Goal: Task Accomplishment & Management: Manage account settings

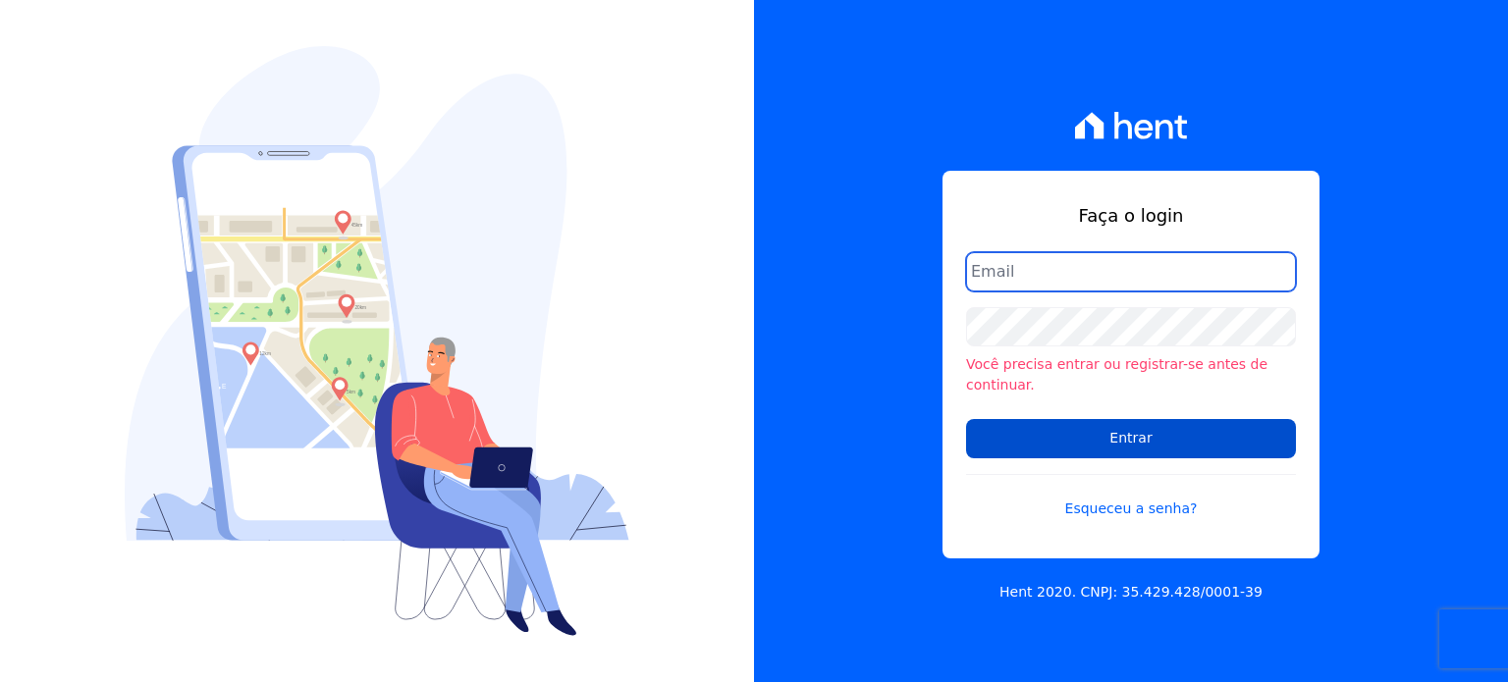
type input "[PERSON_NAME][EMAIL_ADDRESS][DOMAIN_NAME]"
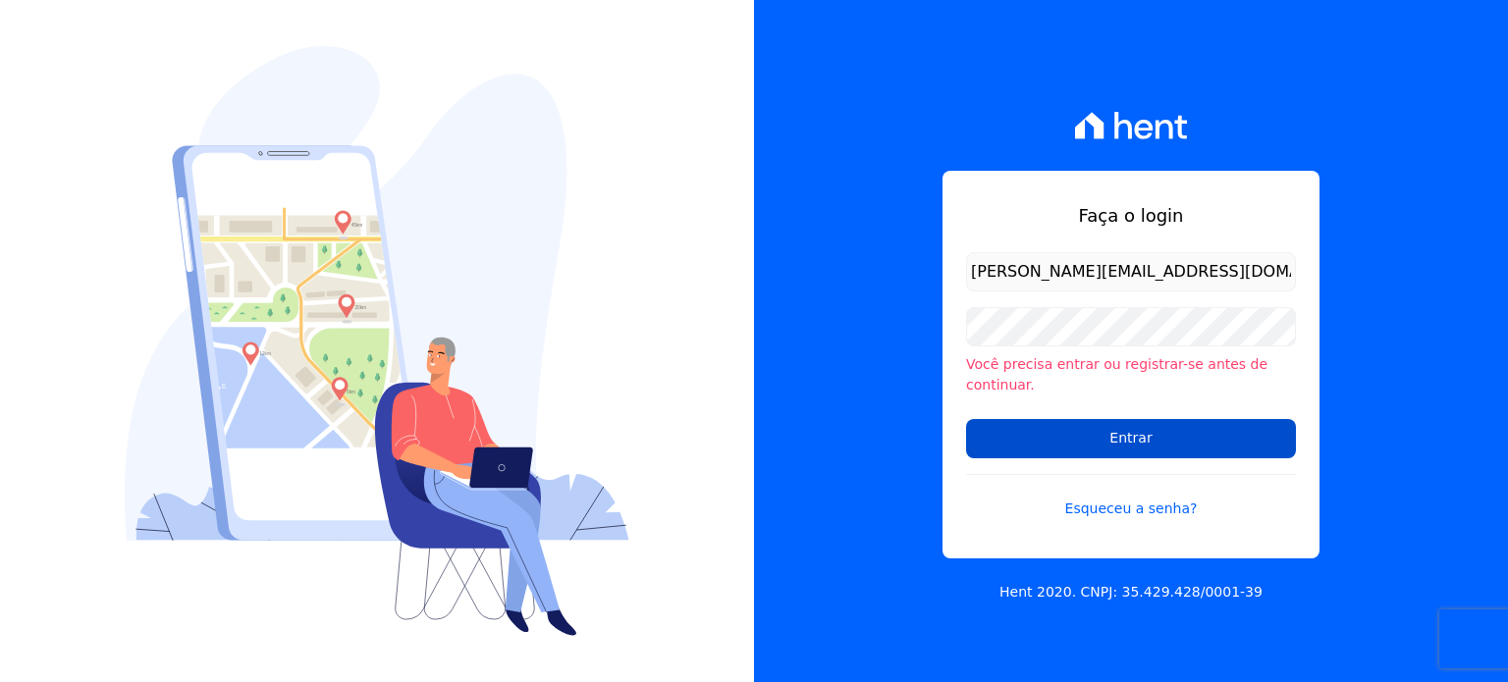
click at [1185, 426] on input "Entrar" at bounding box center [1131, 438] width 330 height 39
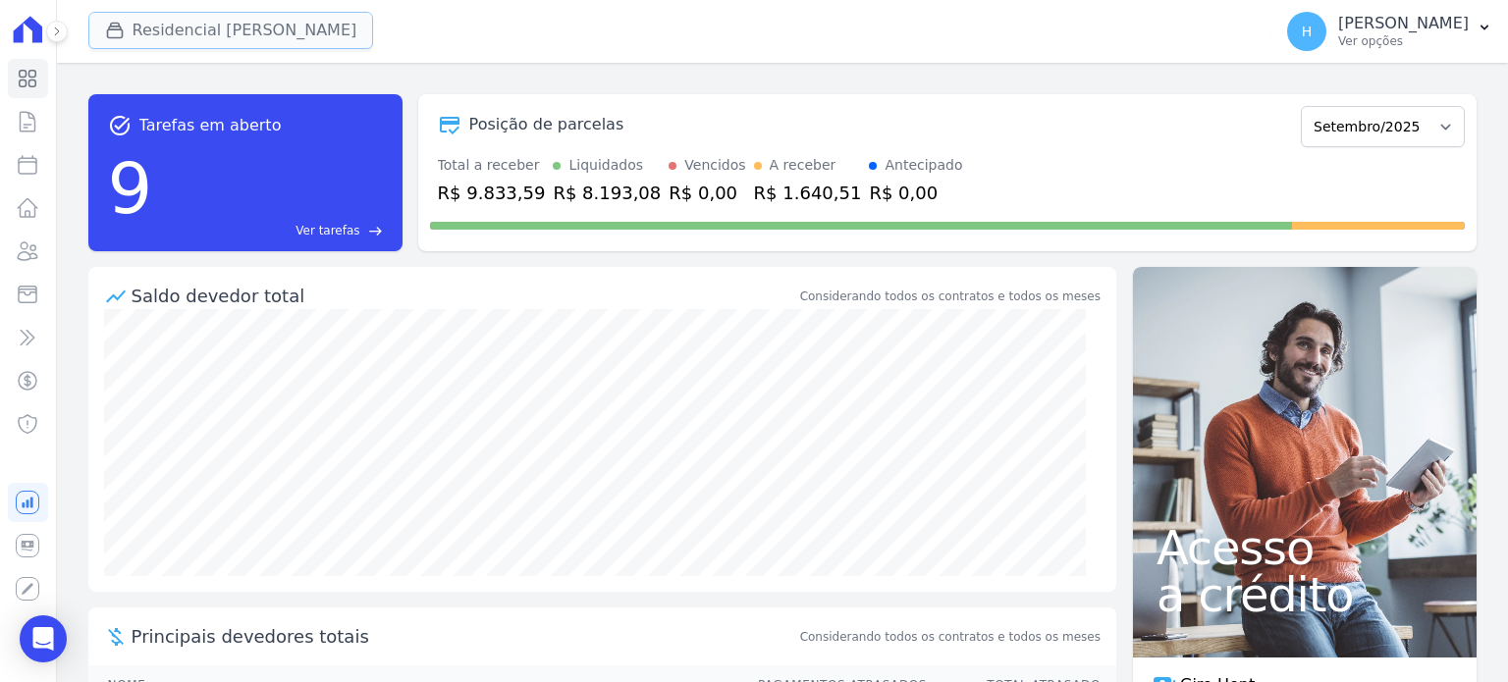
click at [210, 31] on button "Residencial [PERSON_NAME]" at bounding box center [231, 30] width 286 height 37
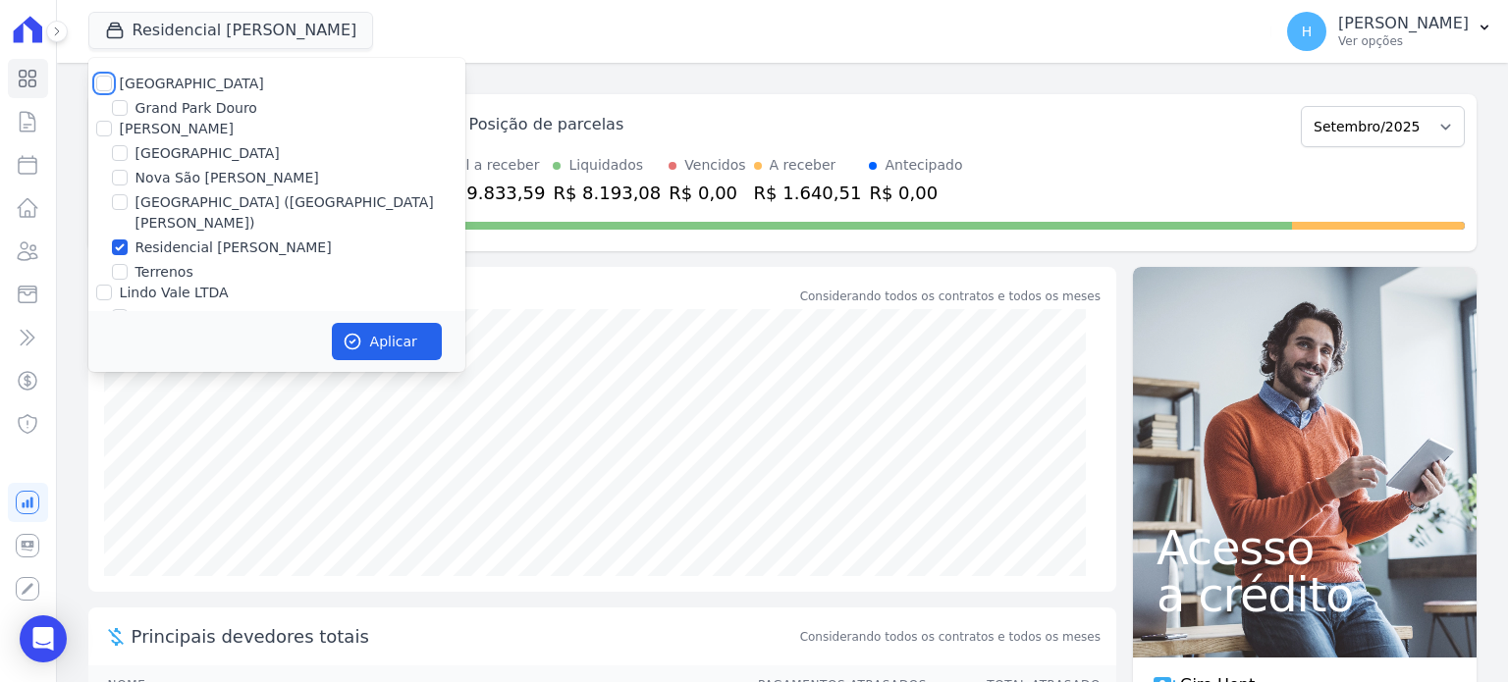
click at [106, 82] on input "[GEOGRAPHIC_DATA]" at bounding box center [104, 84] width 16 height 16
checkbox input "true"
click at [100, 122] on input "[PERSON_NAME]" at bounding box center [104, 129] width 16 height 16
checkbox input "true"
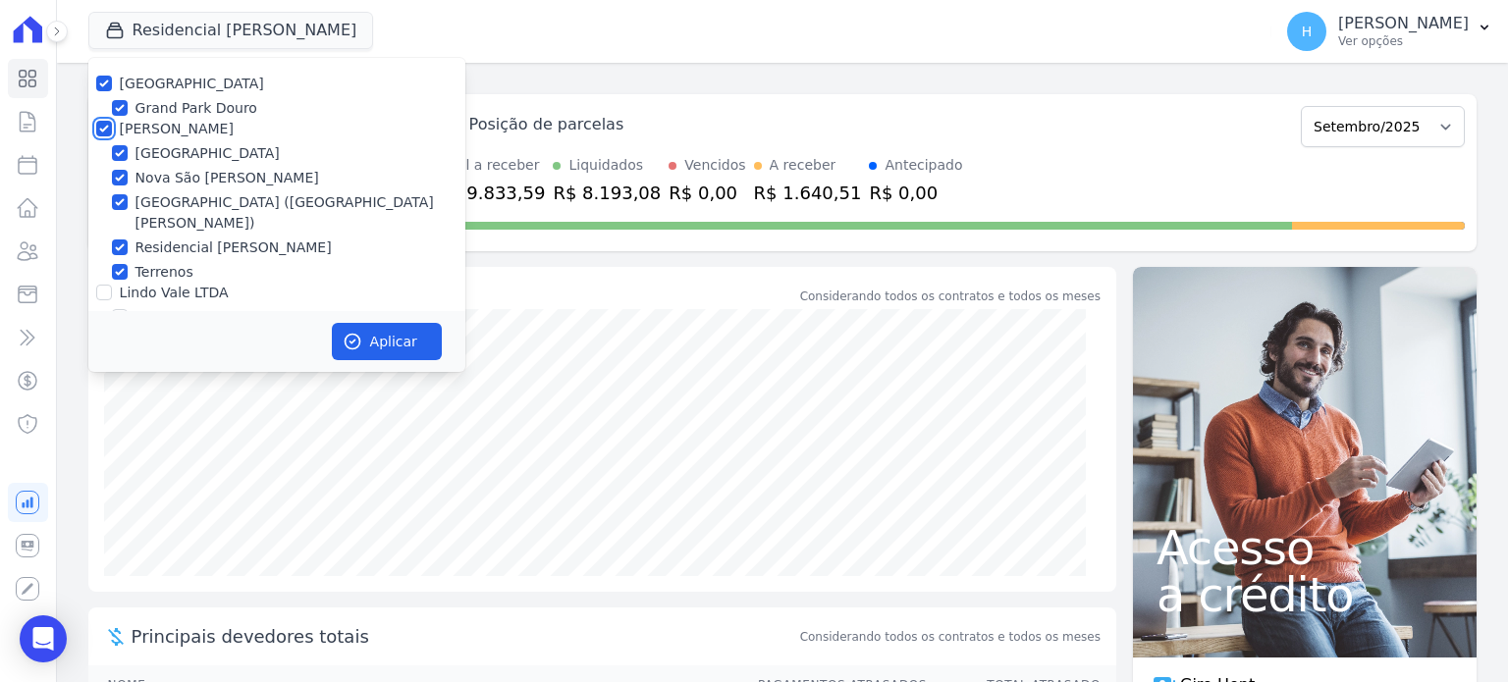
checkbox input "true"
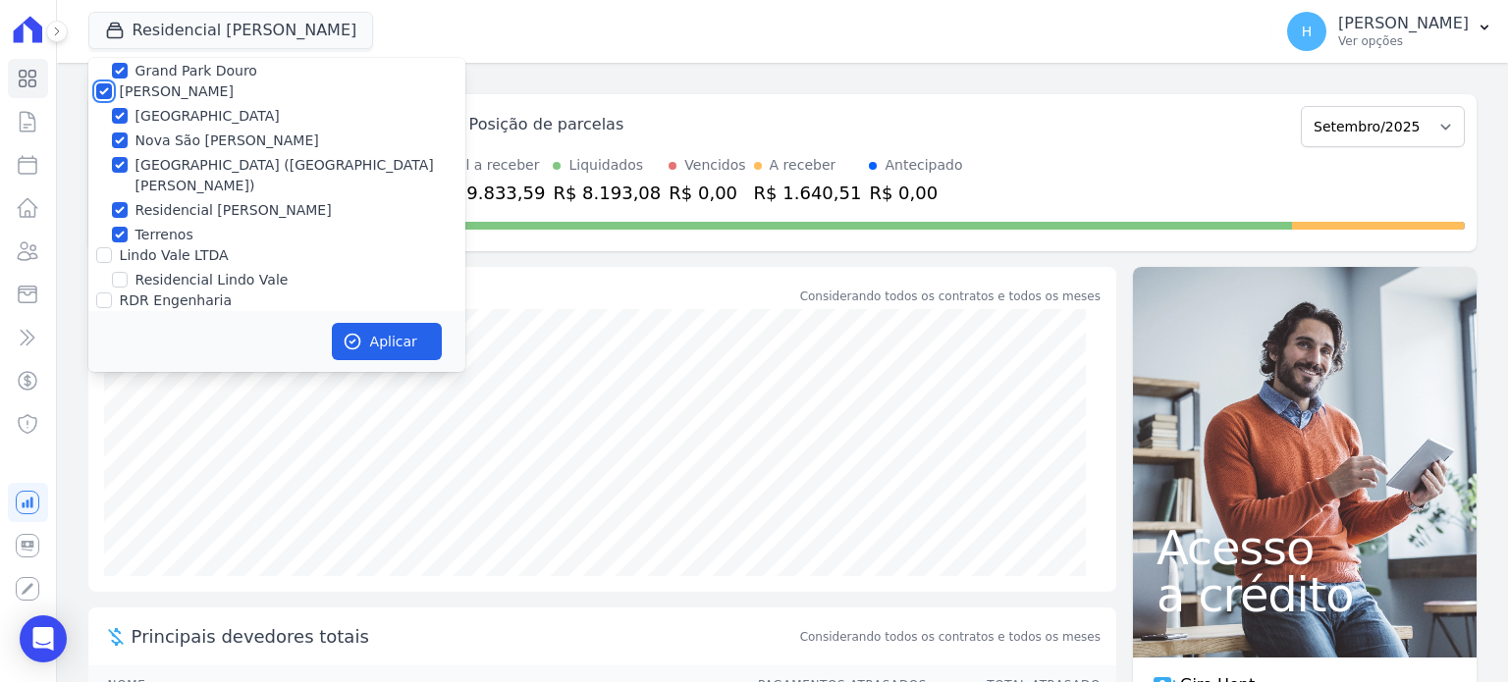
scroll to position [56, 0]
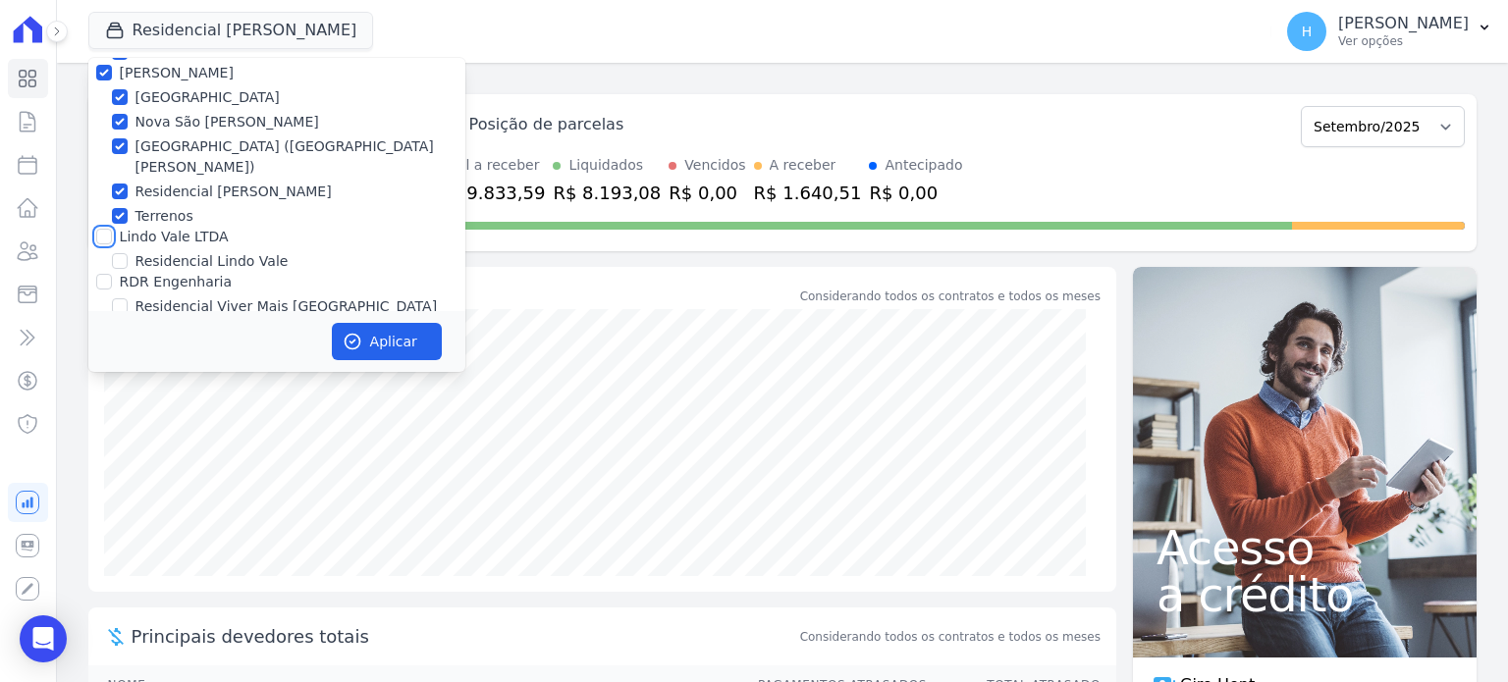
click at [103, 229] on input "Lindo Vale LTDA" at bounding box center [104, 237] width 16 height 16
checkbox input "true"
click at [92, 272] on div "RDR Engenharia" at bounding box center [276, 282] width 377 height 21
click at [110, 272] on div at bounding box center [104, 282] width 16 height 20
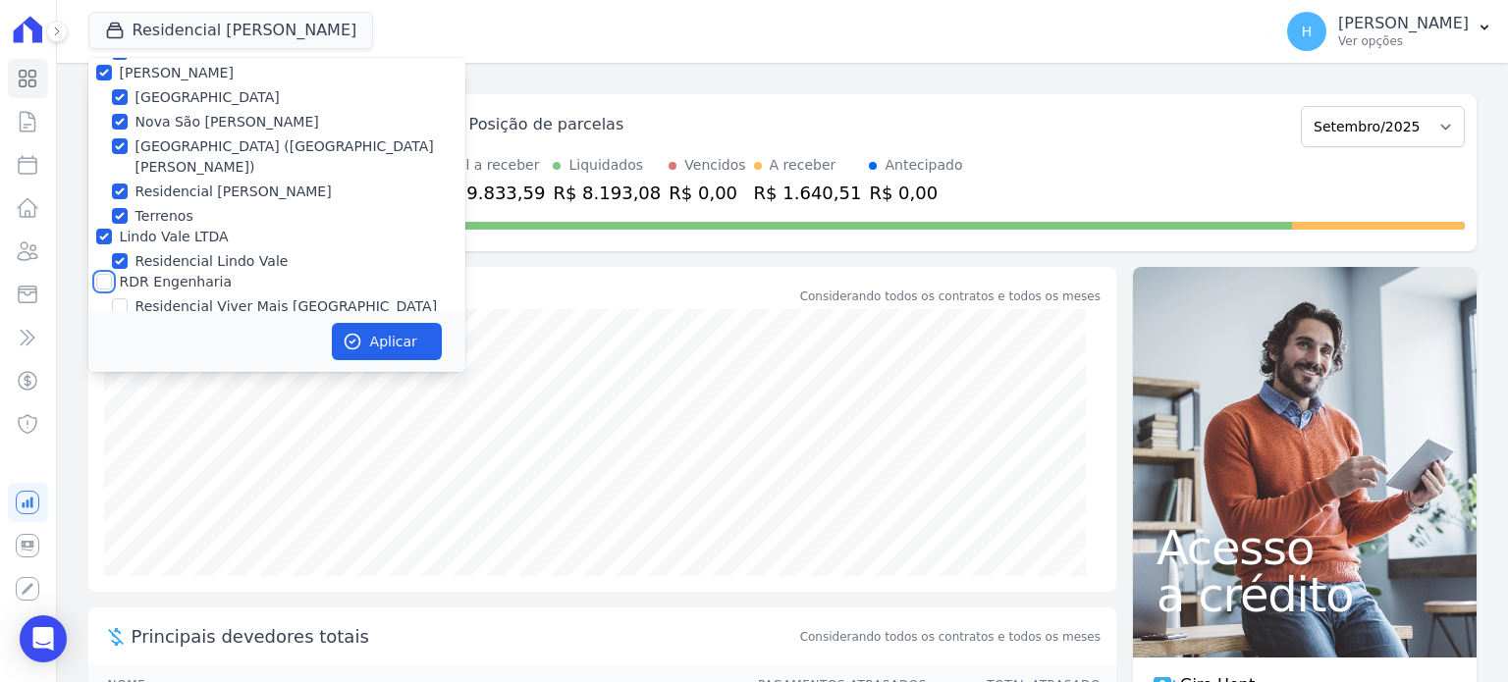
click at [110, 274] on input "RDR Engenharia" at bounding box center [104, 282] width 16 height 16
checkbox input "true"
click at [403, 335] on button "Aplicar" at bounding box center [387, 341] width 110 height 37
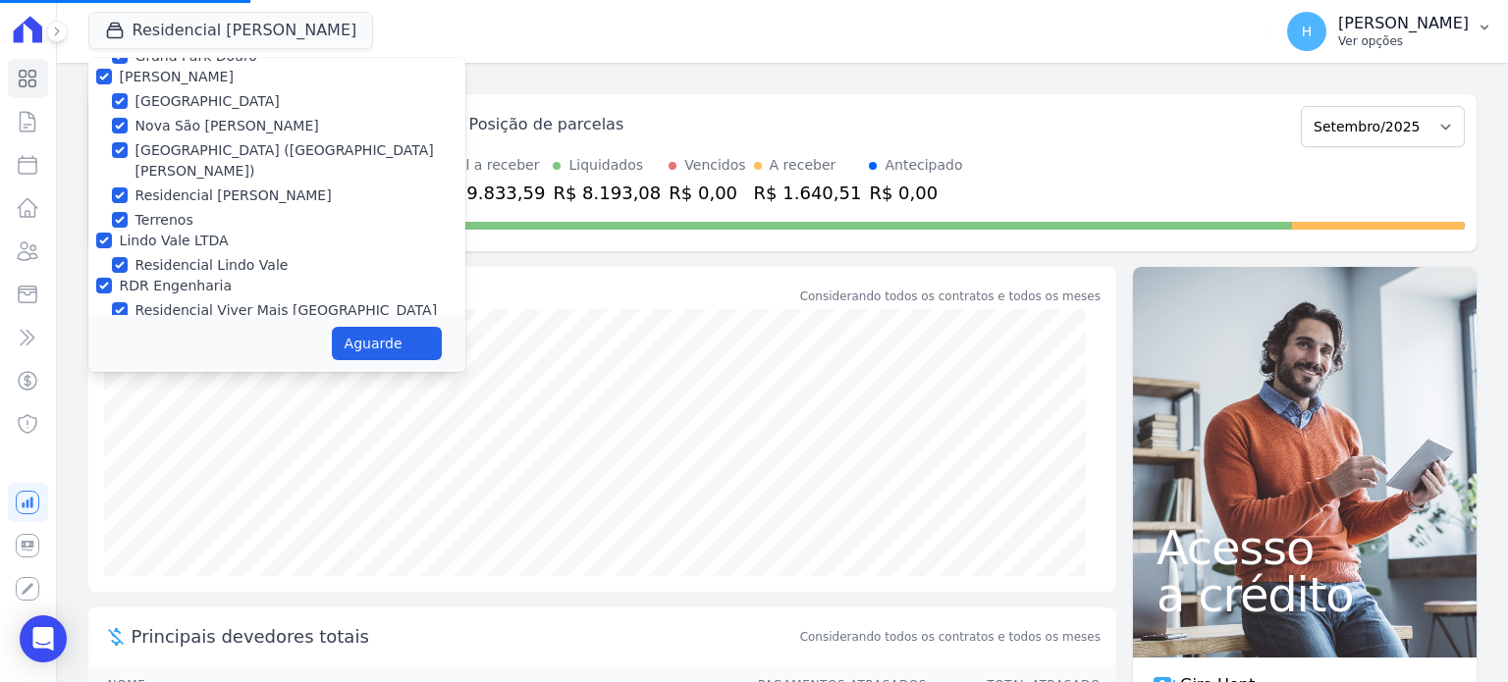
click at [1488, 46] on button "H [PERSON_NAME] Ver opções" at bounding box center [1389, 31] width 237 height 55
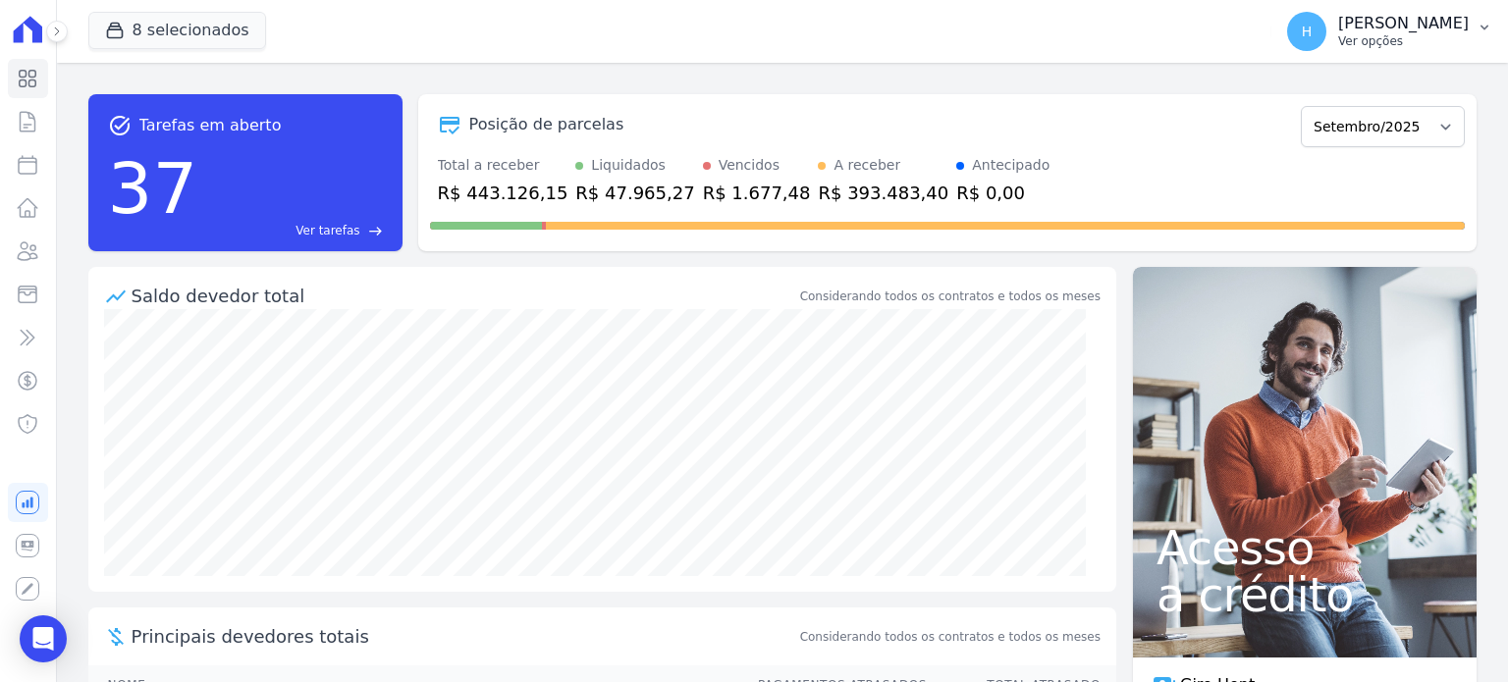
click at [1449, 34] on p "Ver opções" at bounding box center [1403, 41] width 131 height 16
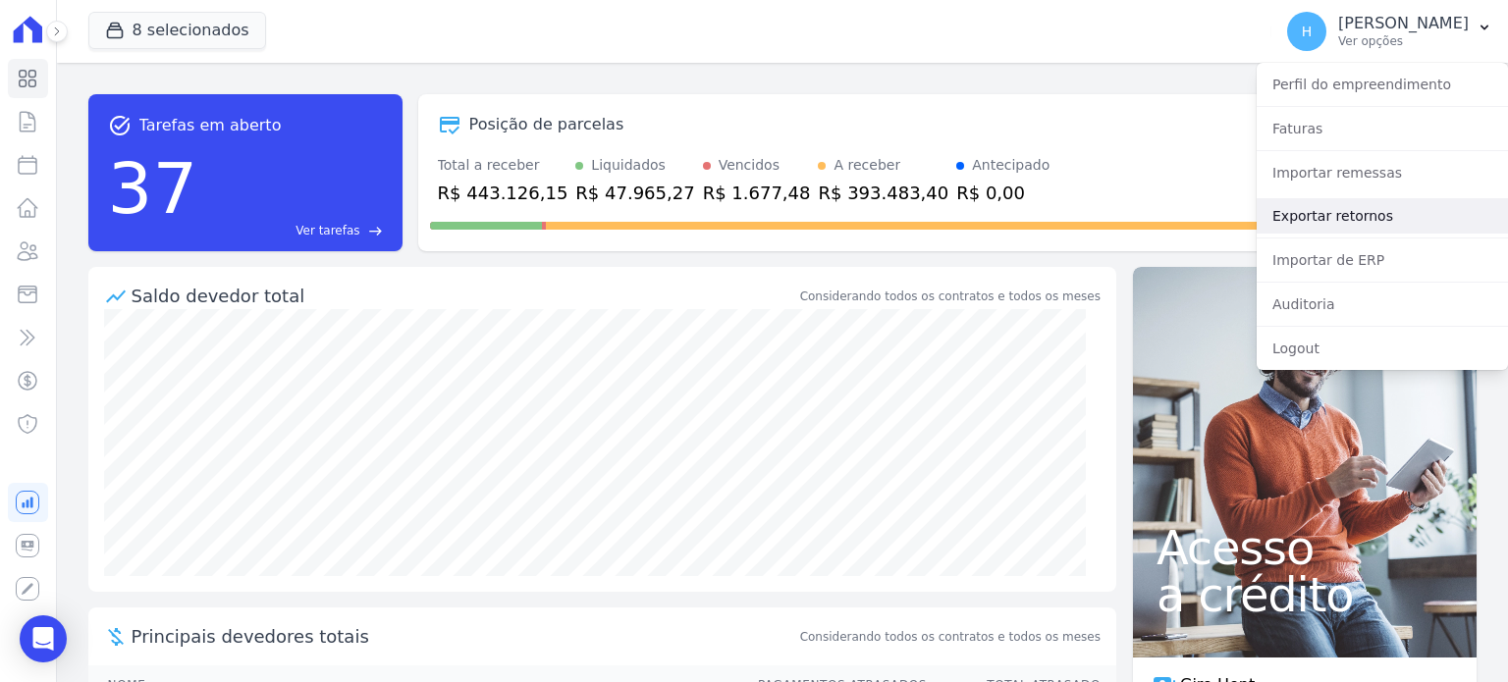
click at [1359, 218] on link "Exportar retornos" at bounding box center [1382, 215] width 251 height 35
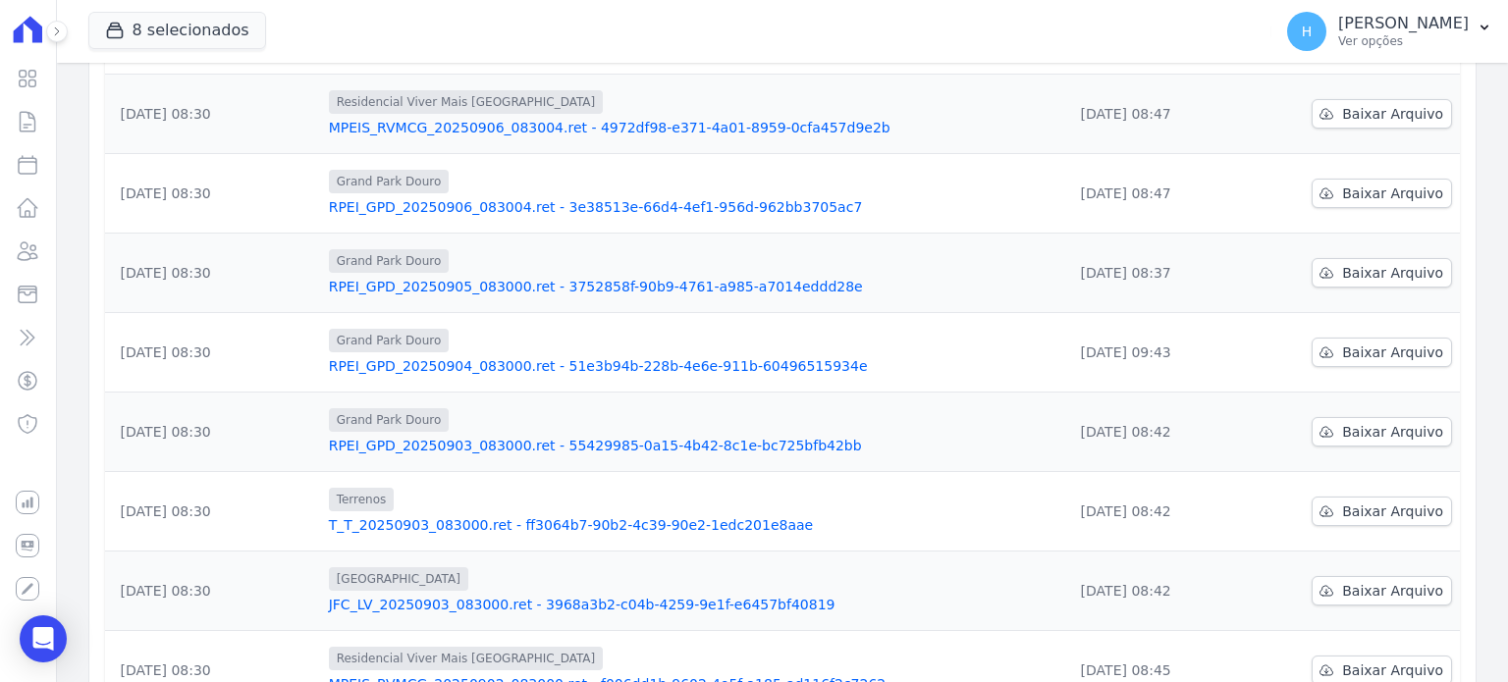
scroll to position [534, 0]
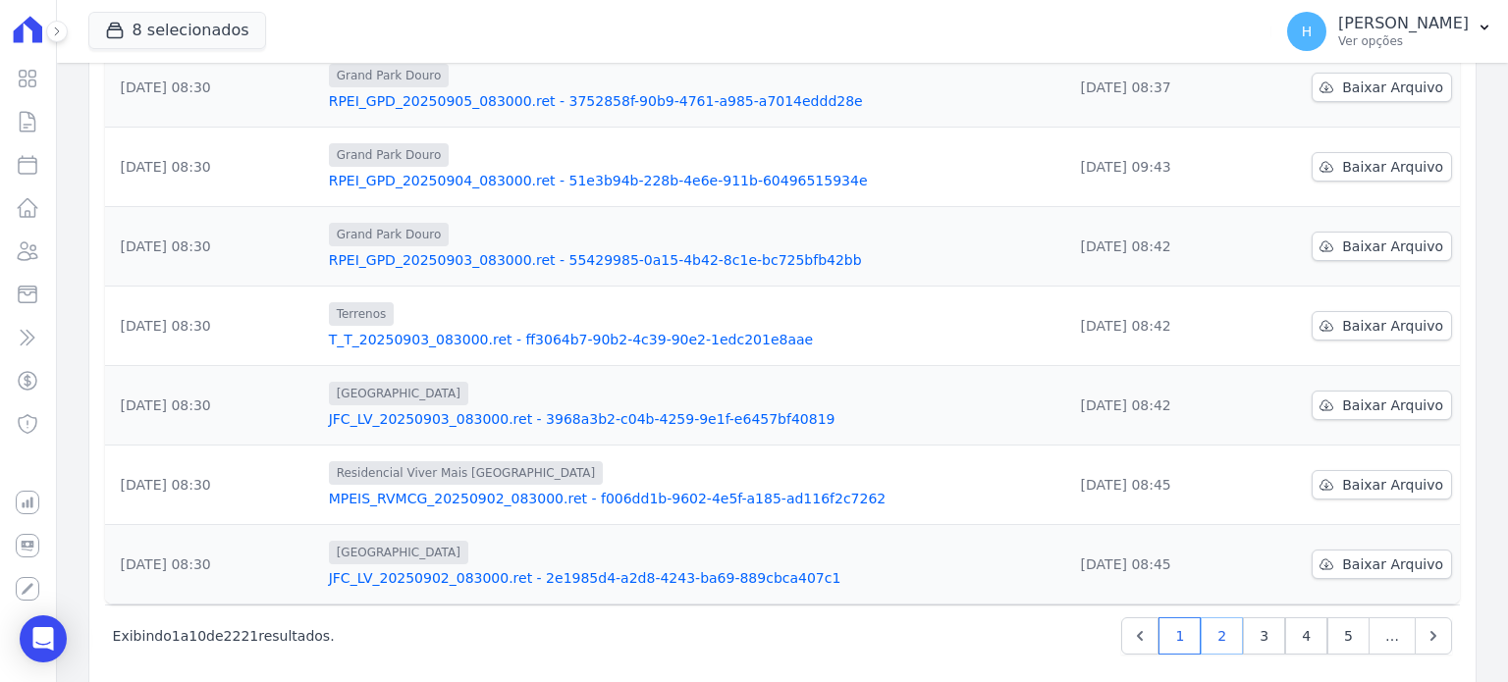
click at [1228, 617] on link "2" at bounding box center [1222, 635] width 42 height 37
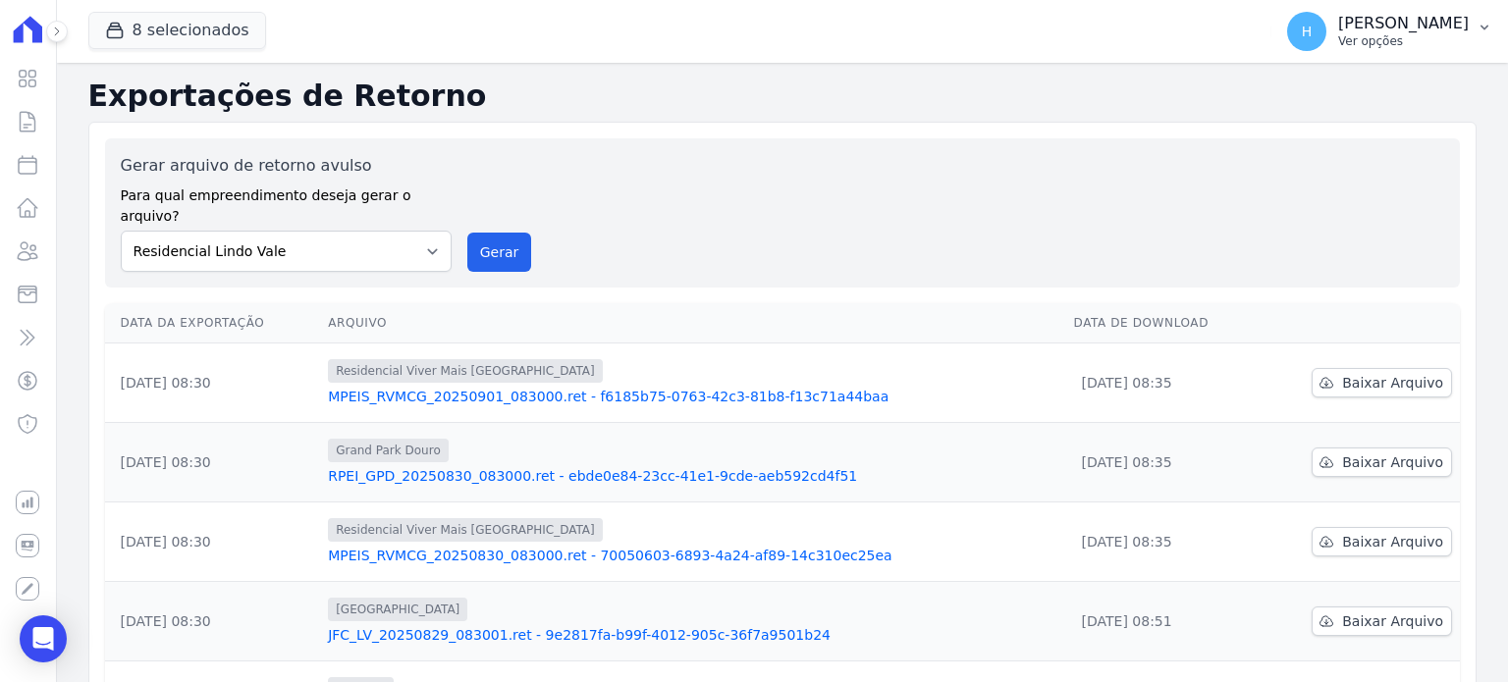
click at [1445, 43] on p "Ver opções" at bounding box center [1403, 41] width 131 height 16
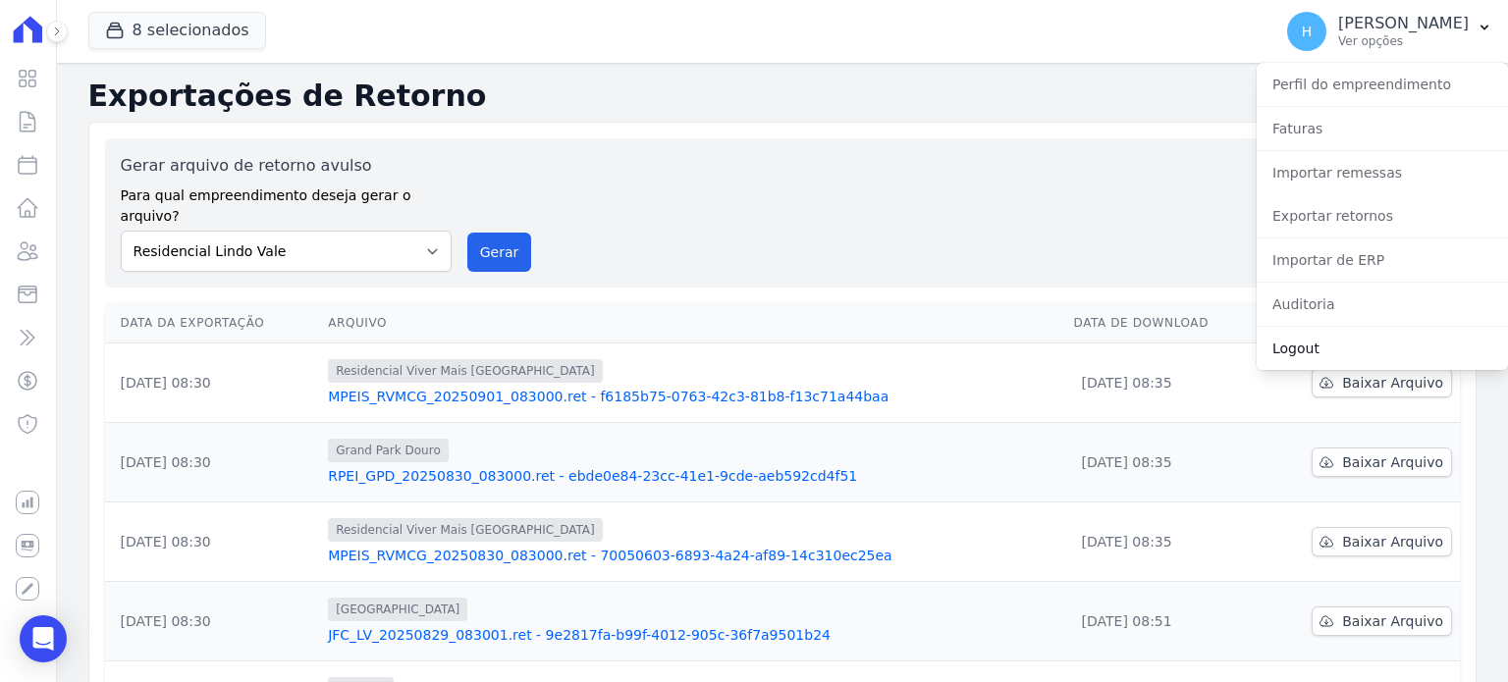
click at [1302, 357] on link "Logout" at bounding box center [1382, 348] width 251 height 35
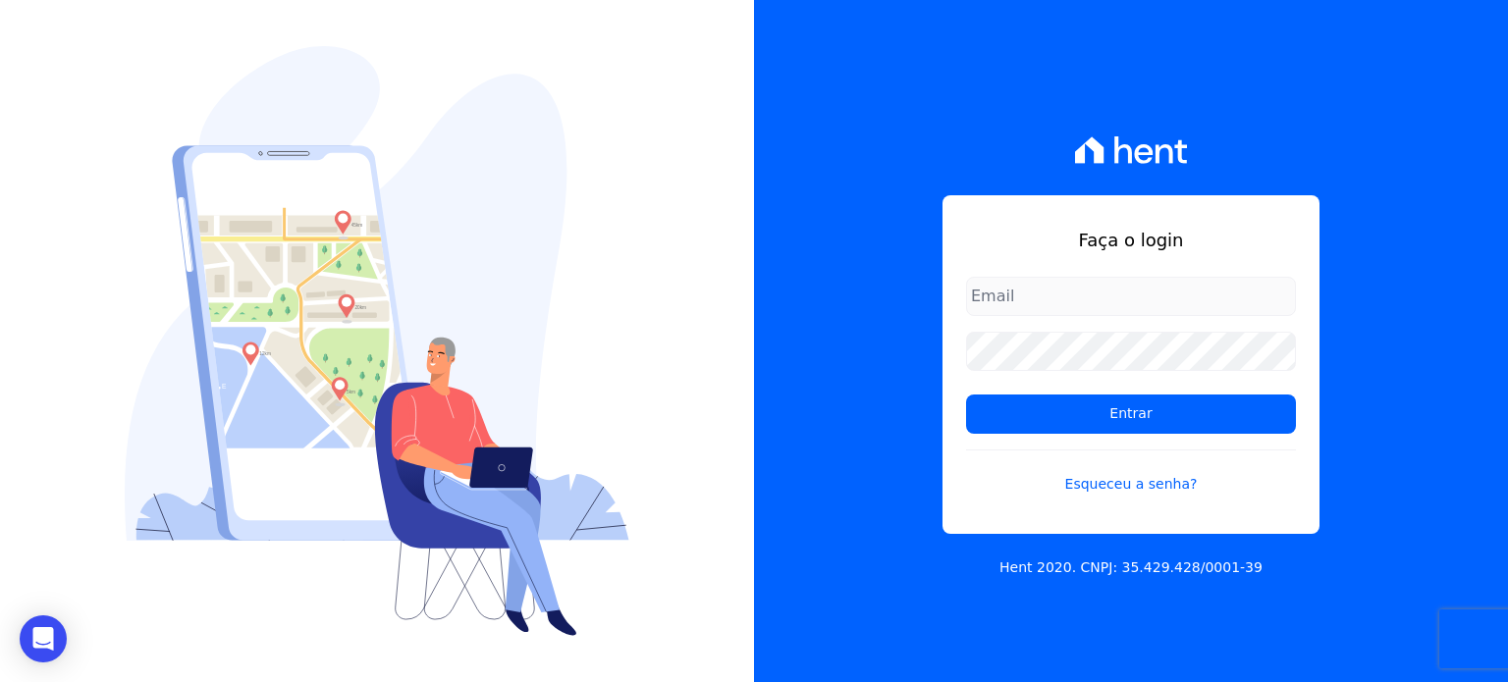
type input "[PERSON_NAME][EMAIL_ADDRESS][DOMAIN_NAME]"
